Goal: Task Accomplishment & Management: Manage account settings

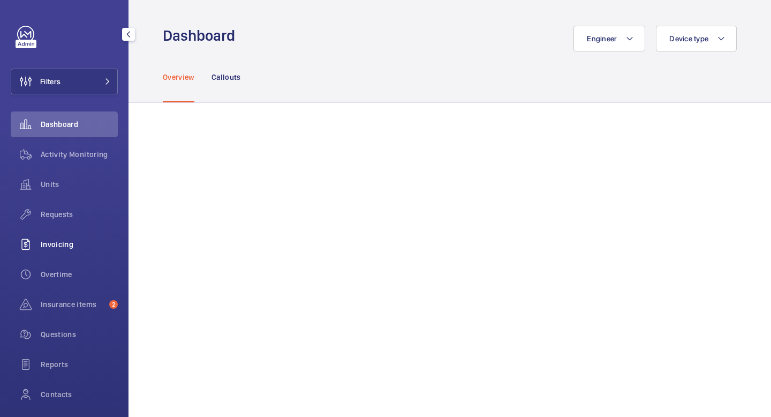
click at [62, 248] on span "Invoicing" at bounding box center [79, 244] width 77 height 11
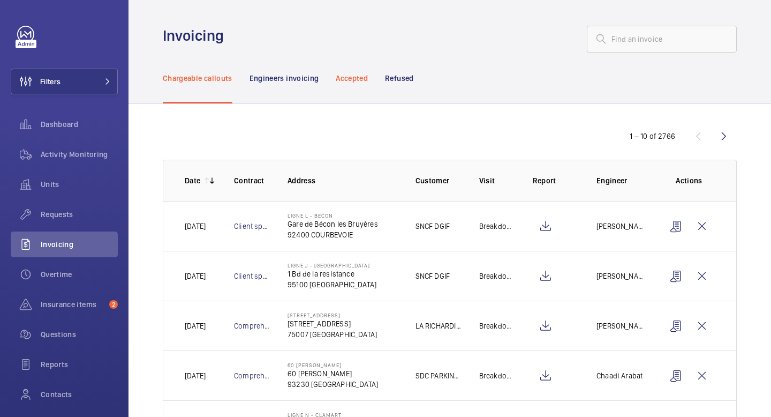
click at [350, 81] on p "Accepted" at bounding box center [352, 78] width 32 height 11
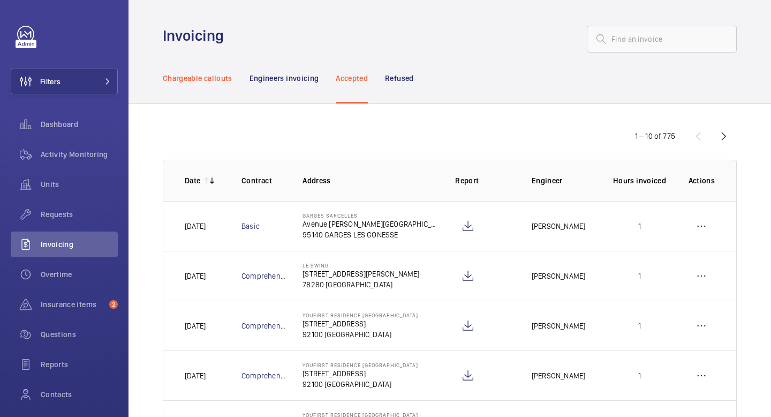
click at [202, 84] on div "Chargeable callouts" at bounding box center [198, 77] width 70 height 51
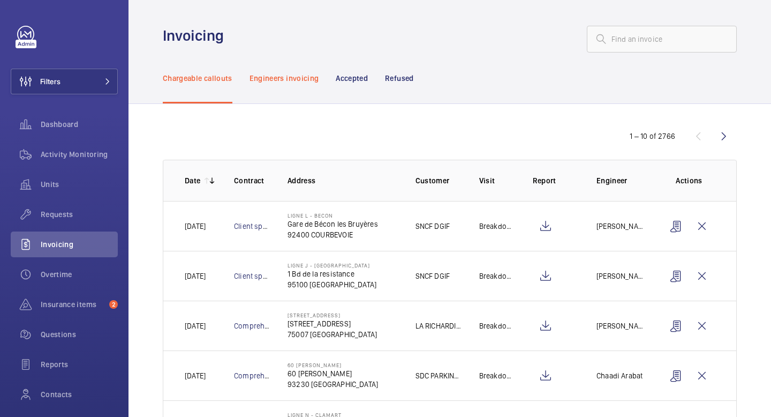
click at [304, 80] on p "Engineers invoicing" at bounding box center [285, 78] width 70 height 11
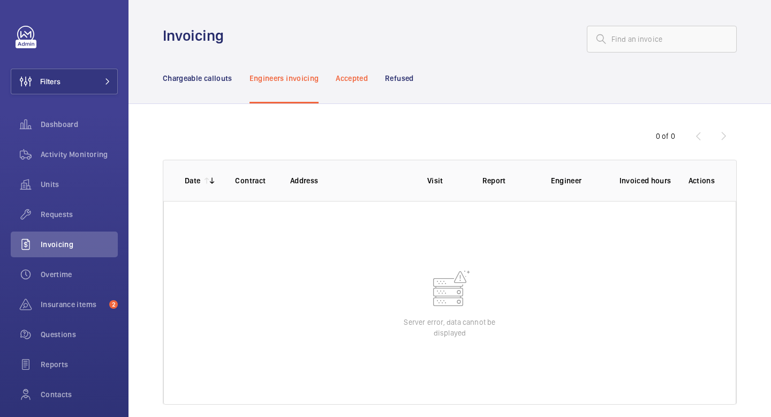
click at [351, 78] on p "Accepted" at bounding box center [352, 78] width 32 height 11
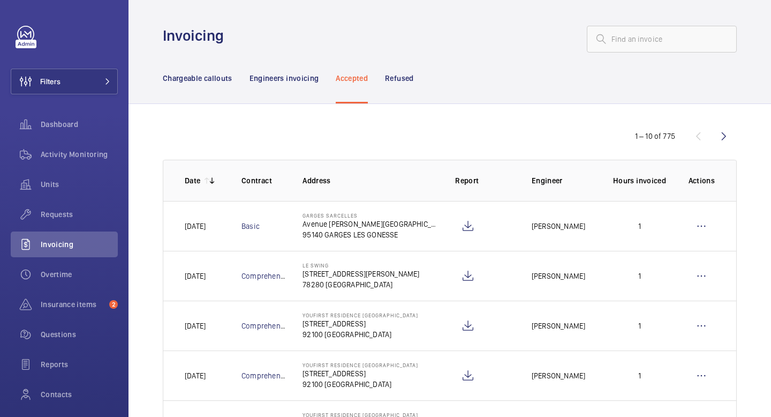
click at [330, 80] on nav "Chargeable callouts Engineers invoicing Accepted Refused" at bounding box center [288, 77] width 251 height 51
click at [300, 83] on div "Engineers invoicing" at bounding box center [285, 77] width 70 height 51
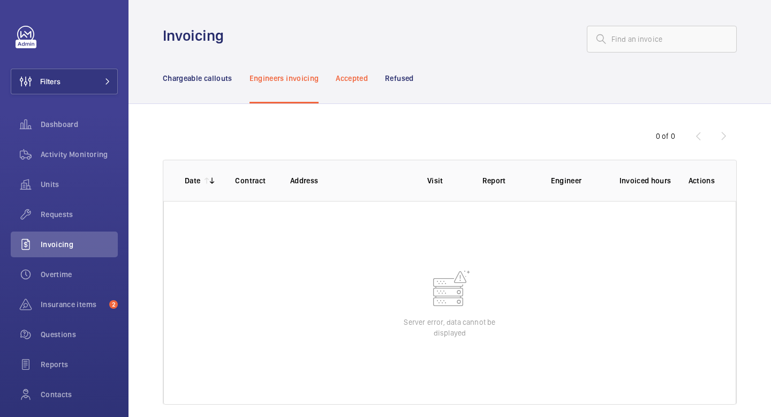
click at [356, 78] on p "Accepted" at bounding box center [352, 78] width 32 height 11
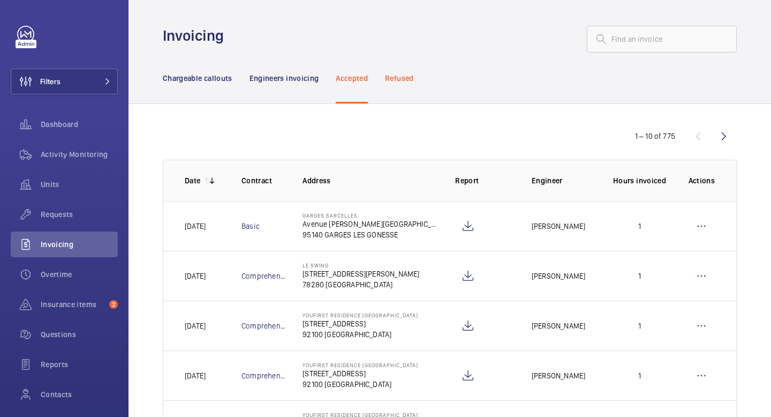
click at [411, 80] on p "Refused" at bounding box center [399, 78] width 28 height 11
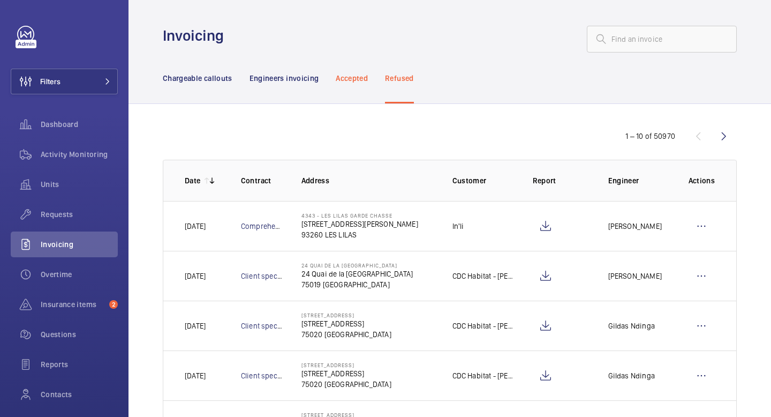
click at [362, 79] on p "Accepted" at bounding box center [352, 78] width 32 height 11
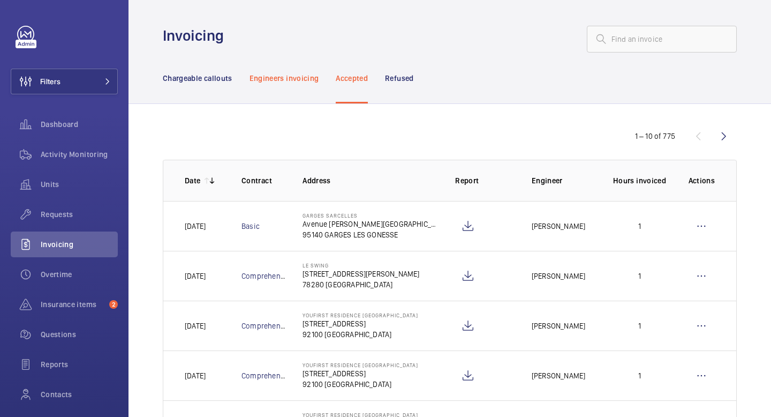
click at [297, 81] on p "Engineers invoicing" at bounding box center [285, 78] width 70 height 11
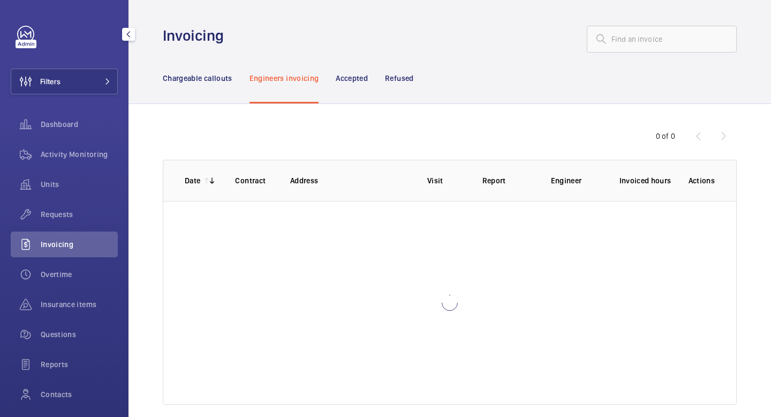
scroll to position [72, 0]
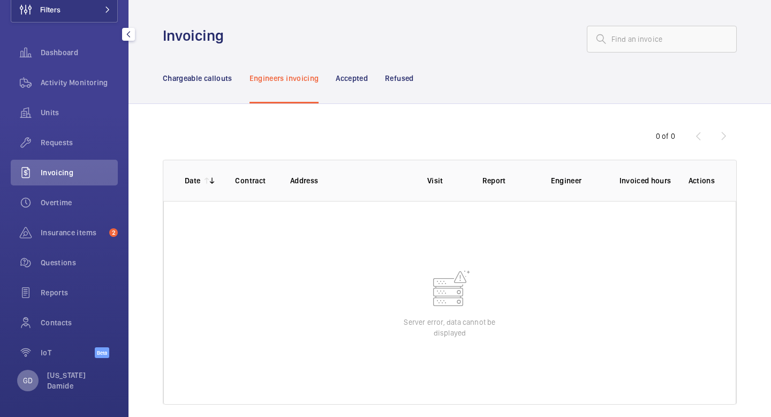
click at [25, 383] on p "GD" at bounding box center [28, 380] width 10 height 11
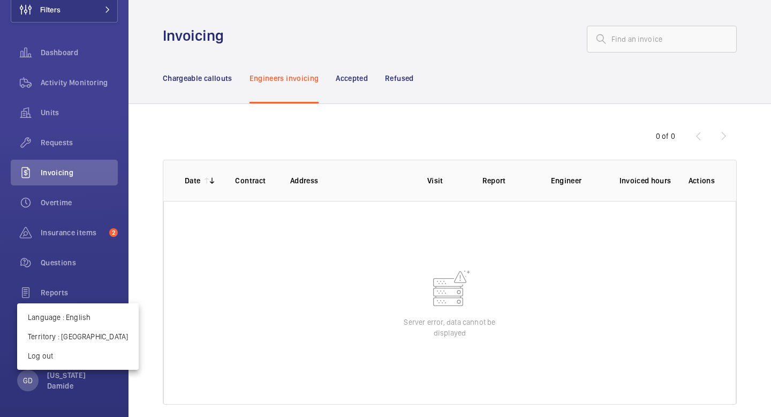
click at [291, 39] on div at bounding box center [385, 208] width 771 height 417
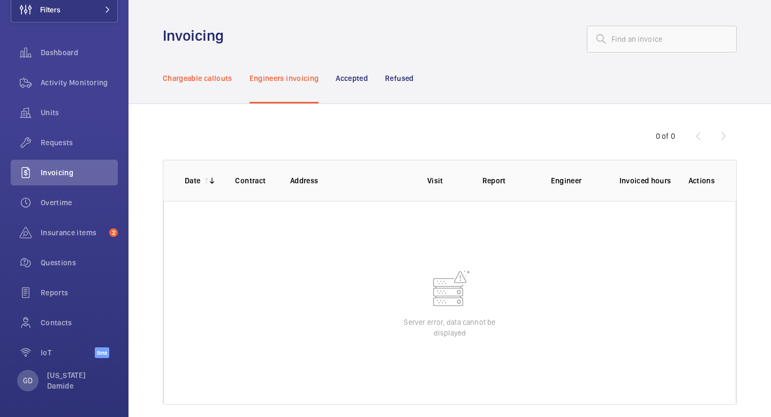
click at [208, 78] on p "Chargeable callouts" at bounding box center [198, 78] width 70 height 11
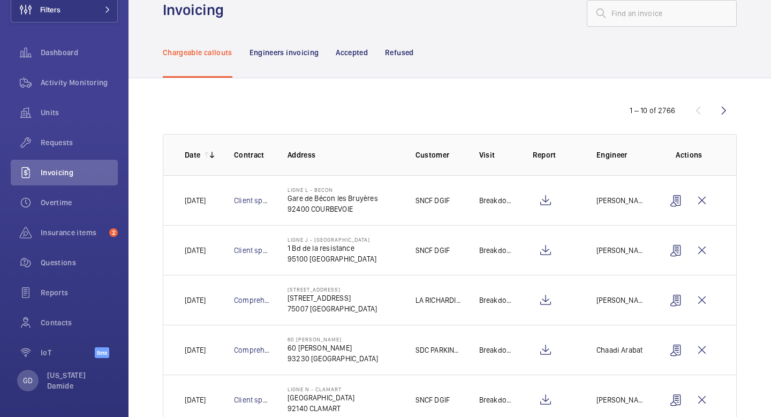
scroll to position [27, 0]
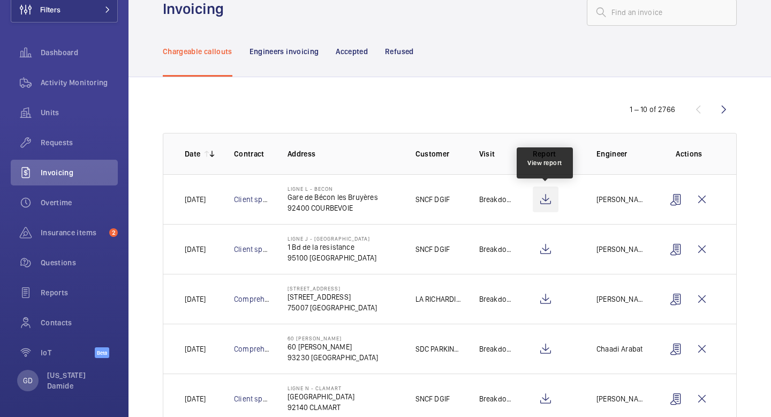
click at [547, 201] on wm-front-icon-button at bounding box center [546, 199] width 26 height 26
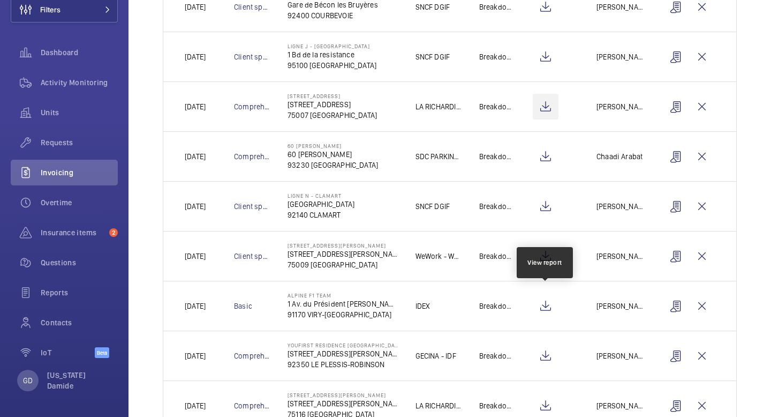
scroll to position [308, 0]
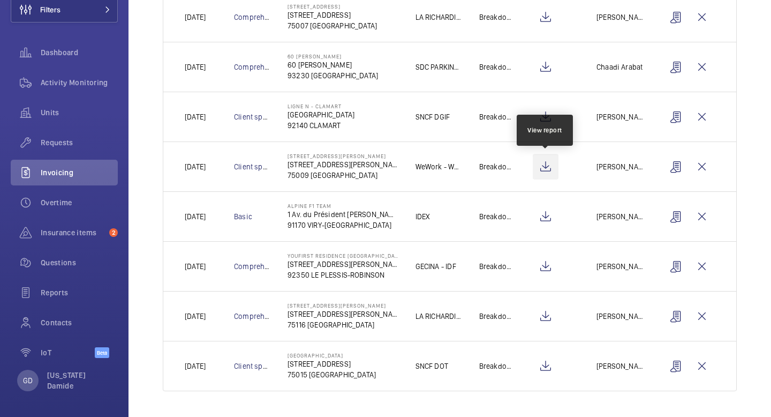
click at [547, 164] on wm-front-icon-button at bounding box center [546, 167] width 26 height 26
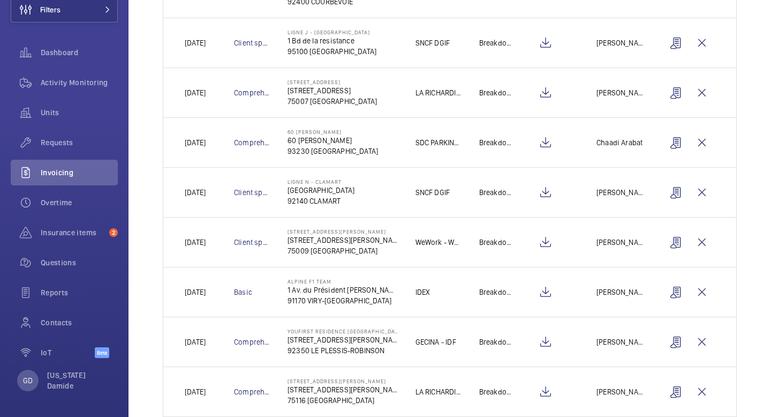
scroll to position [252, 0]
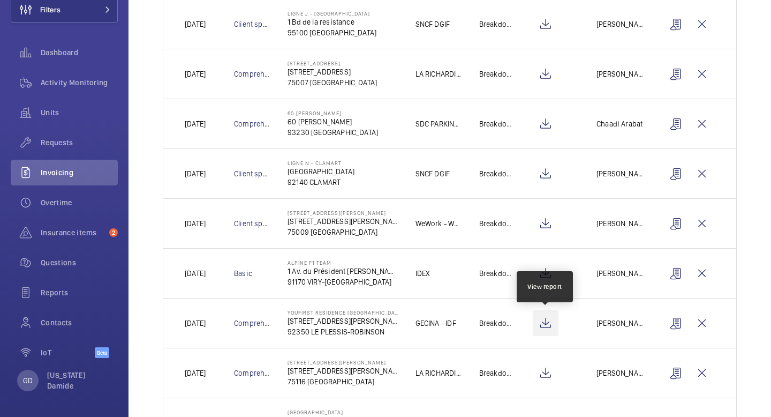
click at [551, 323] on wm-front-icon-button at bounding box center [546, 323] width 26 height 26
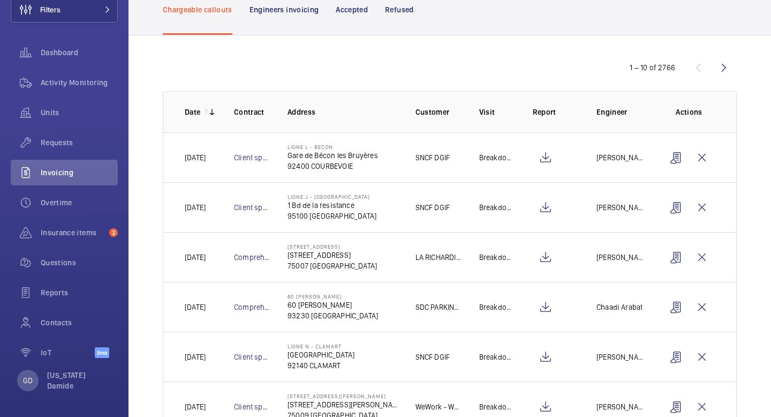
scroll to position [0, 0]
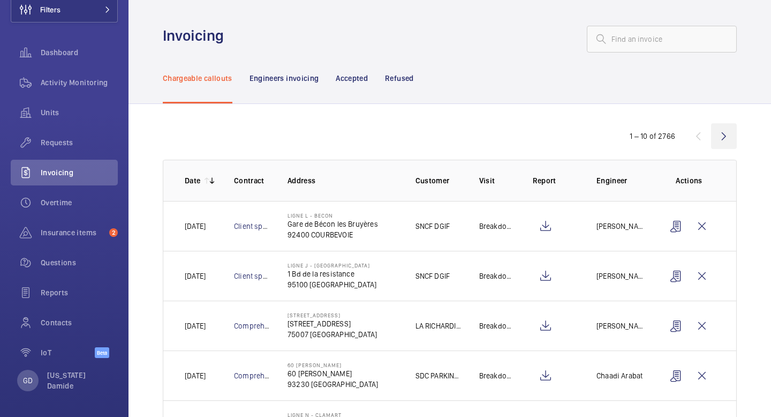
click at [726, 137] on wm-front-icon-button at bounding box center [724, 136] width 26 height 26
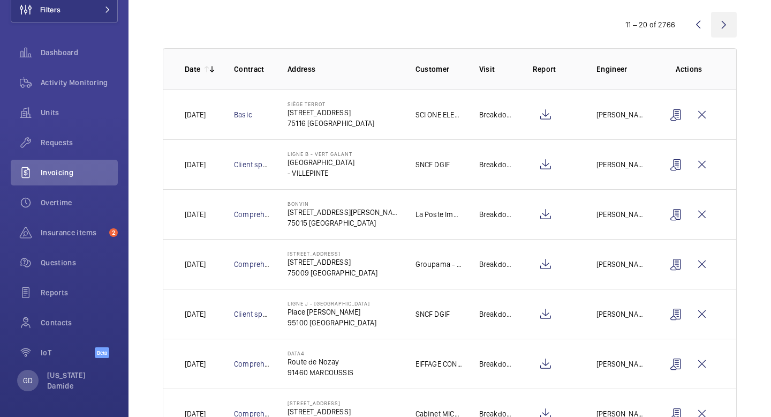
scroll to position [127, 0]
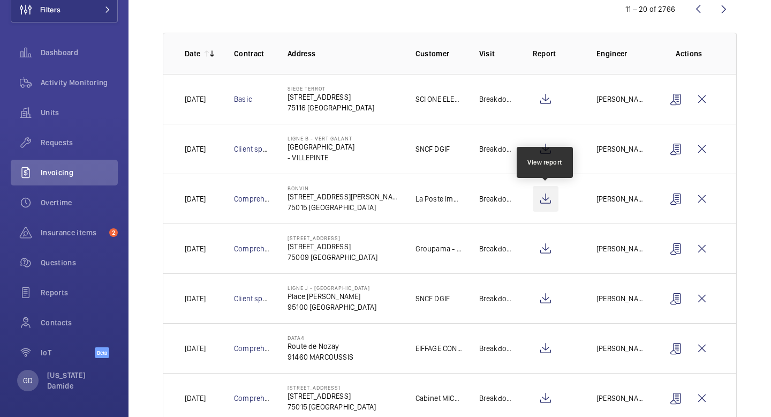
click at [544, 200] on wm-front-icon-button at bounding box center [546, 199] width 26 height 26
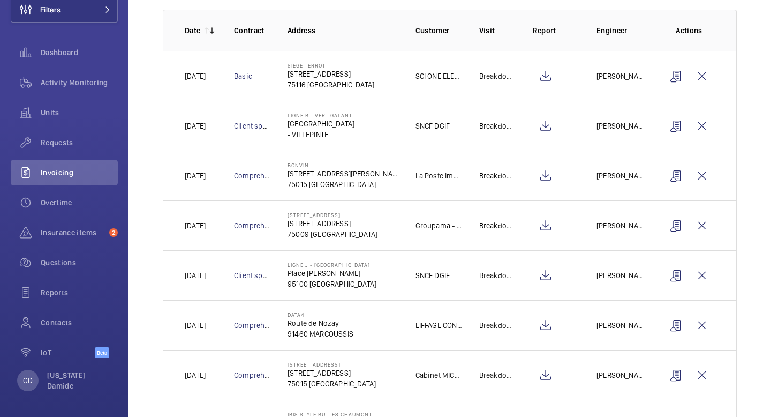
scroll to position [0, 0]
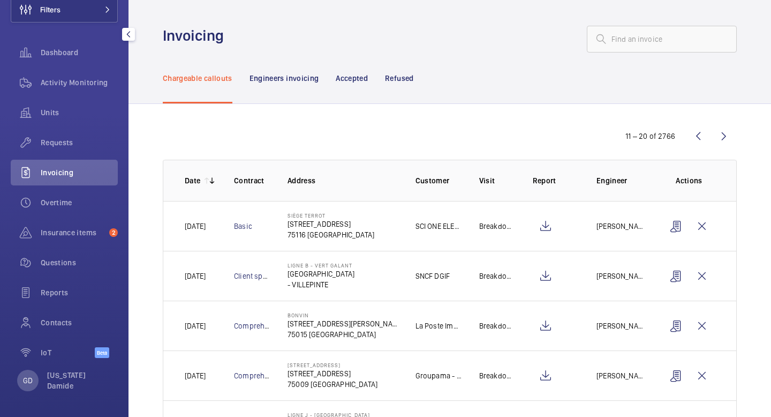
click at [15, 388] on div "GD Georgia Damide" at bounding box center [64, 380] width 107 height 21
click at [21, 387] on div "GD" at bounding box center [27, 380] width 21 height 21
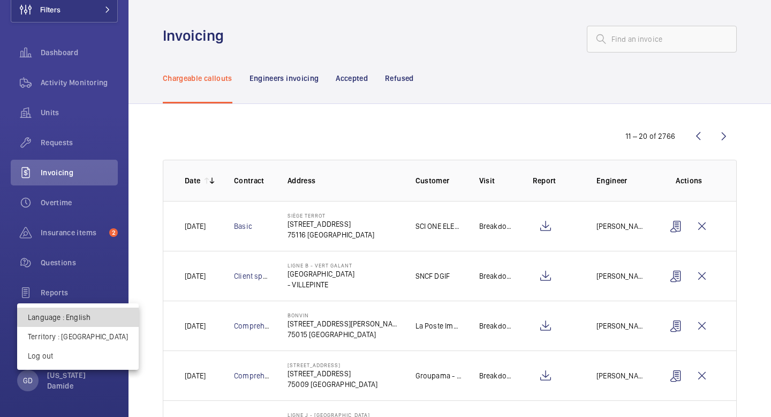
click at [82, 317] on p "Language : English" at bounding box center [78, 317] width 100 height 11
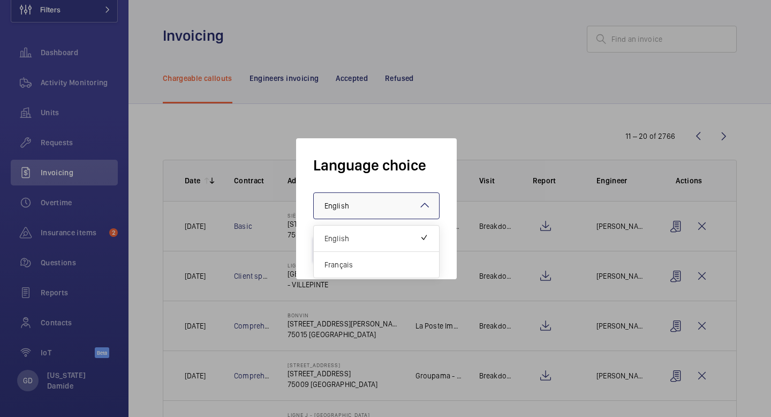
click at [365, 207] on div "× English" at bounding box center [350, 205] width 51 height 11
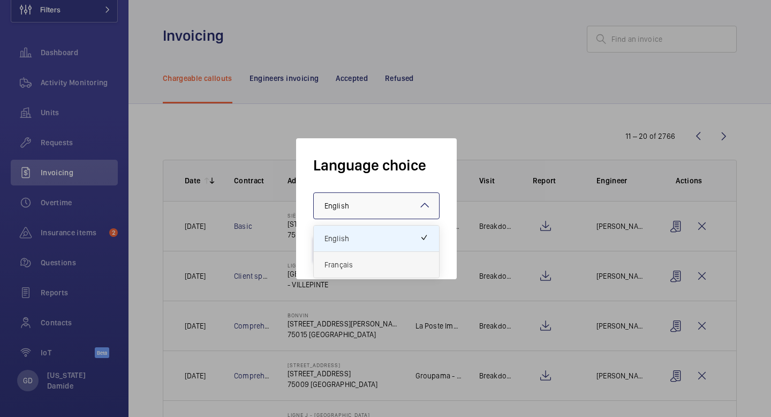
click at [357, 267] on span "Français" at bounding box center [377, 264] width 104 height 11
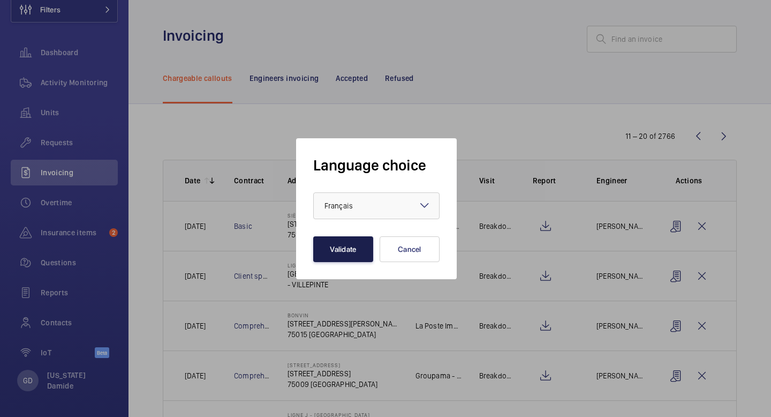
click at [356, 242] on button "Validate" at bounding box center [343, 249] width 60 height 26
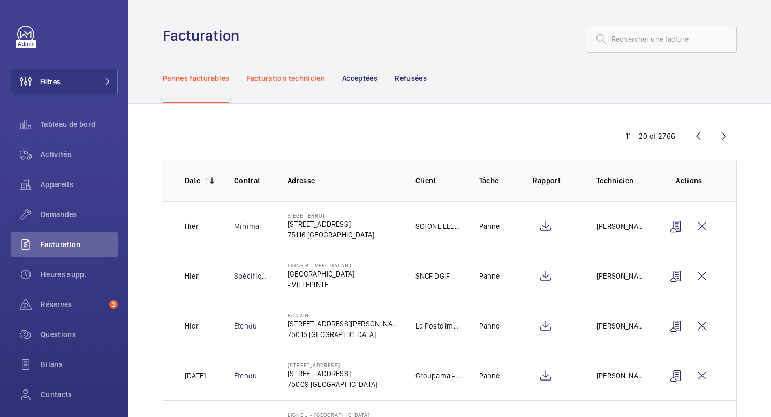
click at [308, 80] on p "Facturation technicien" at bounding box center [285, 78] width 79 height 11
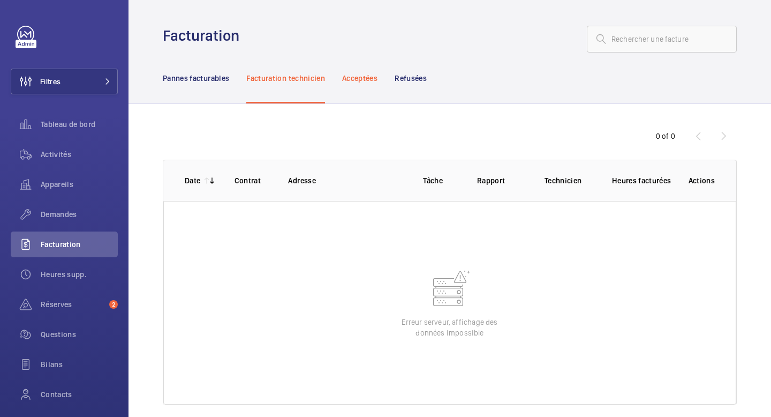
click at [370, 79] on p "Acceptées" at bounding box center [359, 78] width 35 height 11
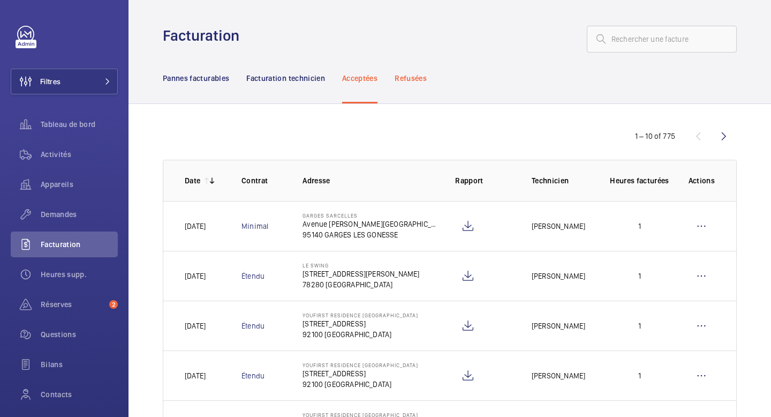
click at [417, 81] on p "Refusées" at bounding box center [411, 78] width 32 height 11
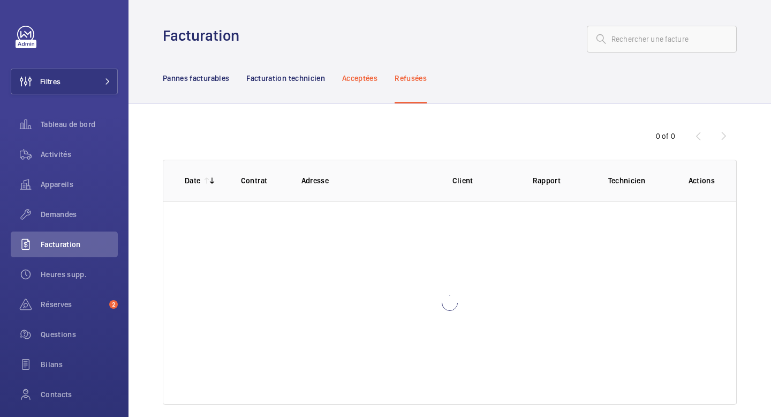
click at [372, 78] on p "Acceptées" at bounding box center [359, 78] width 35 height 11
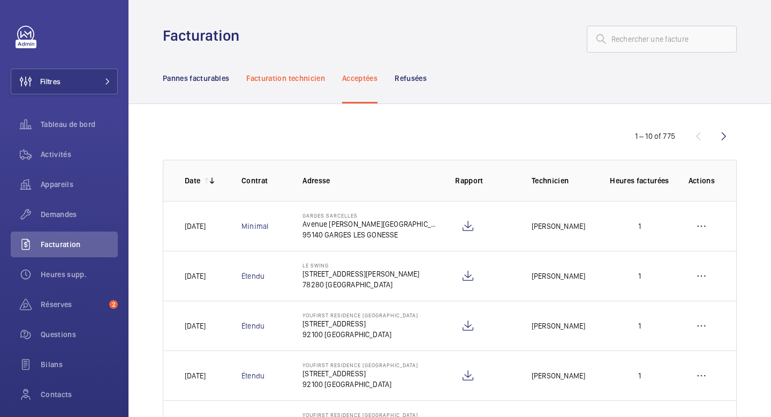
click at [303, 81] on p "Facturation technicien" at bounding box center [285, 78] width 79 height 11
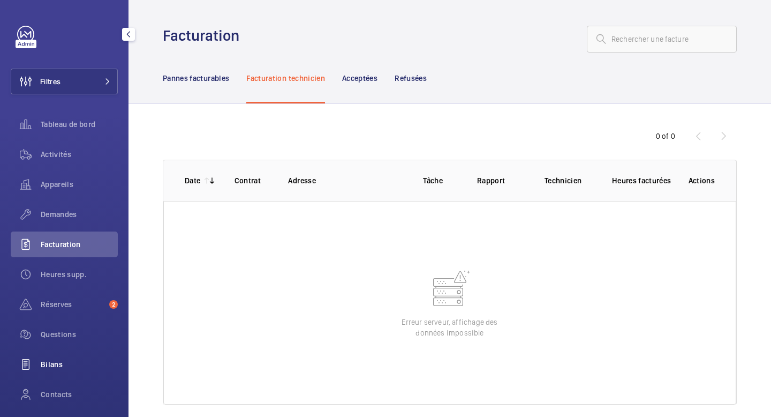
scroll to position [72, 0]
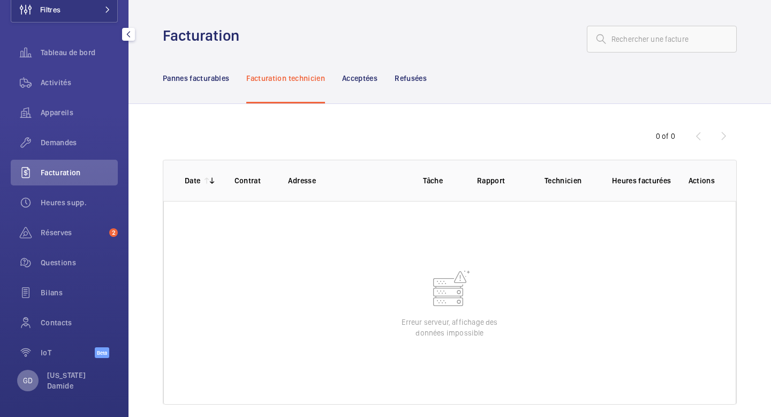
click at [32, 386] on div "GD" at bounding box center [27, 380] width 21 height 21
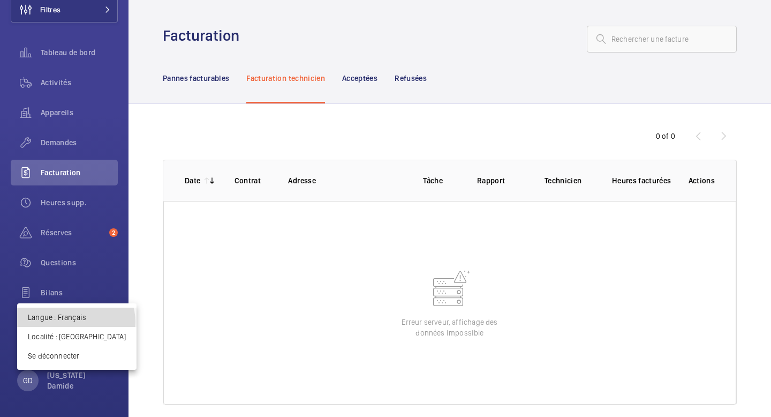
click at [76, 322] on p "Langue : Français" at bounding box center [77, 317] width 98 height 11
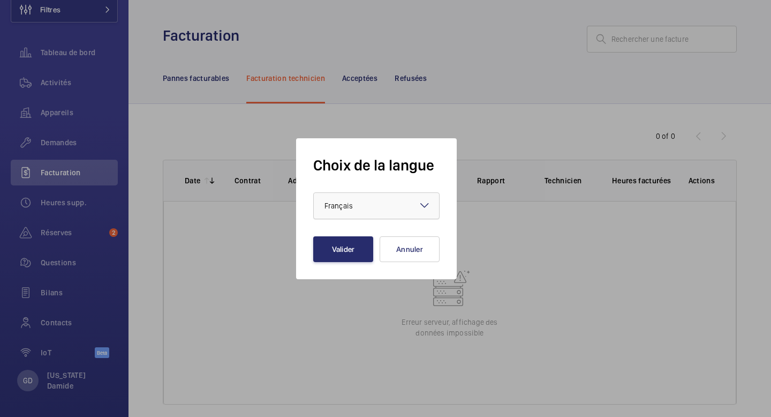
click at [406, 202] on div at bounding box center [376, 206] width 125 height 26
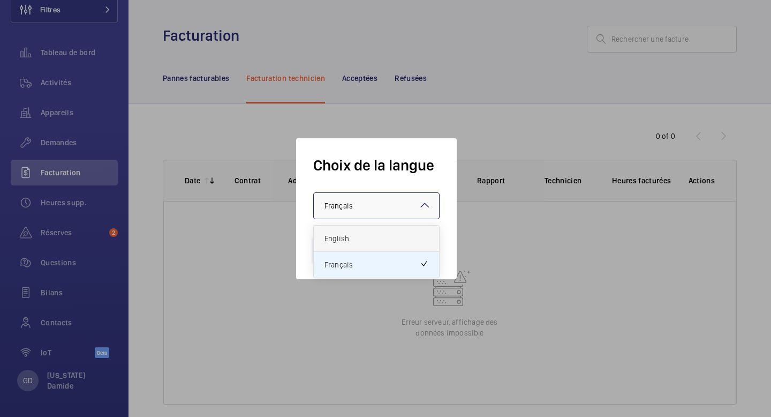
click at [375, 239] on span "English" at bounding box center [377, 238] width 104 height 11
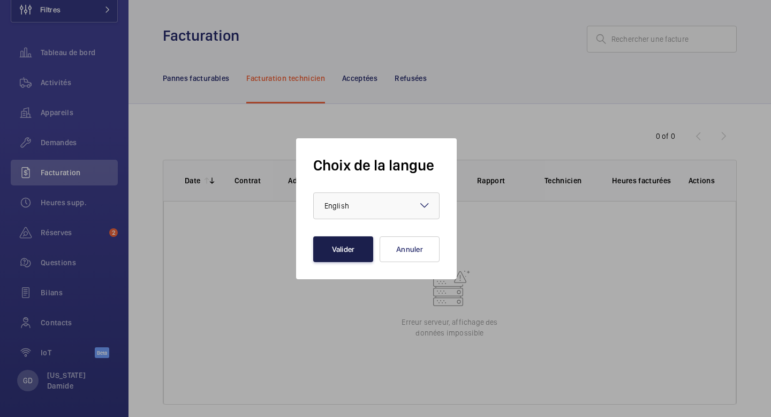
click at [349, 250] on button "Valider" at bounding box center [343, 249] width 60 height 26
